Goal: Task Accomplishment & Management: Complete application form

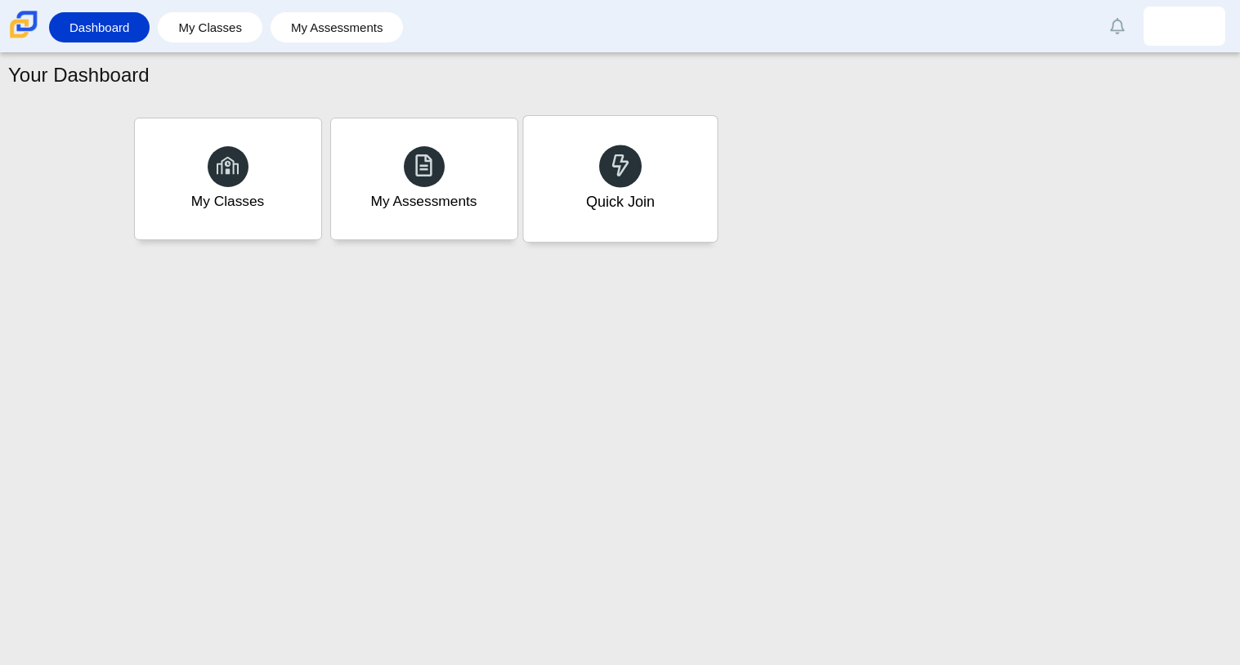
click at [623, 203] on div "Quick Join" at bounding box center [619, 201] width 69 height 21
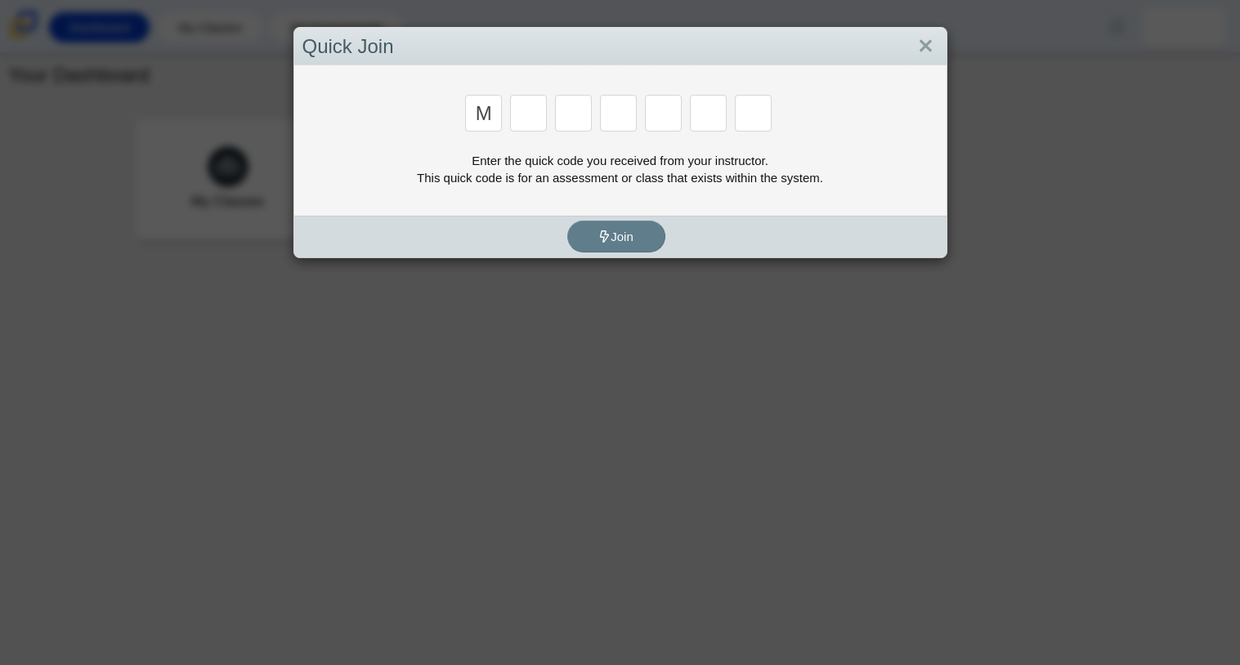
type input "m"
type input "7"
type input "e"
type input "f"
type input "7"
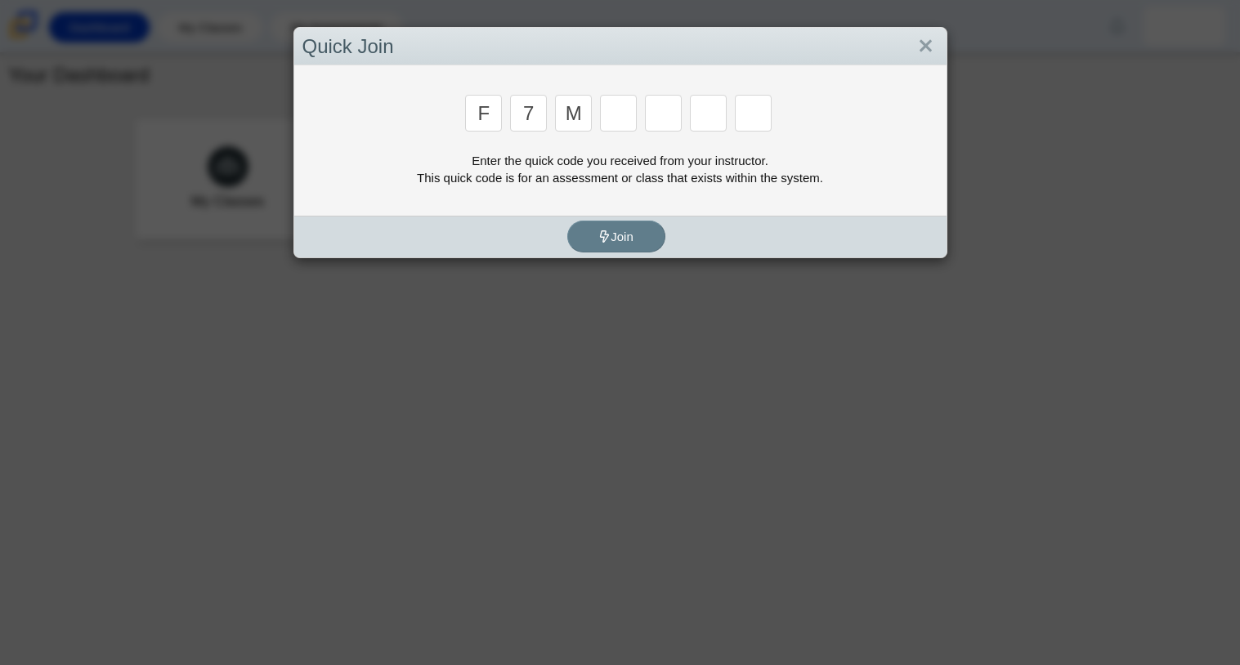
type input "m"
type input "c"
type input "h"
type input "w"
type input "k"
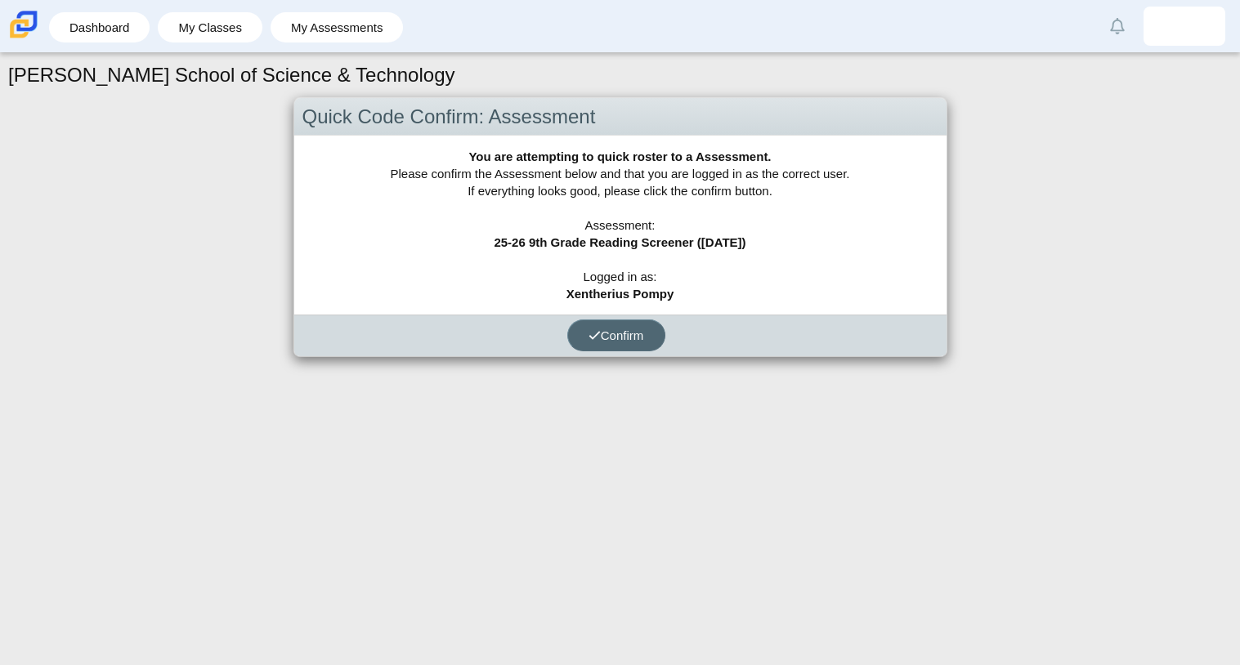
click at [610, 341] on button "Confirm" at bounding box center [616, 336] width 98 height 32
